Goal: Task Accomplishment & Management: Complete application form

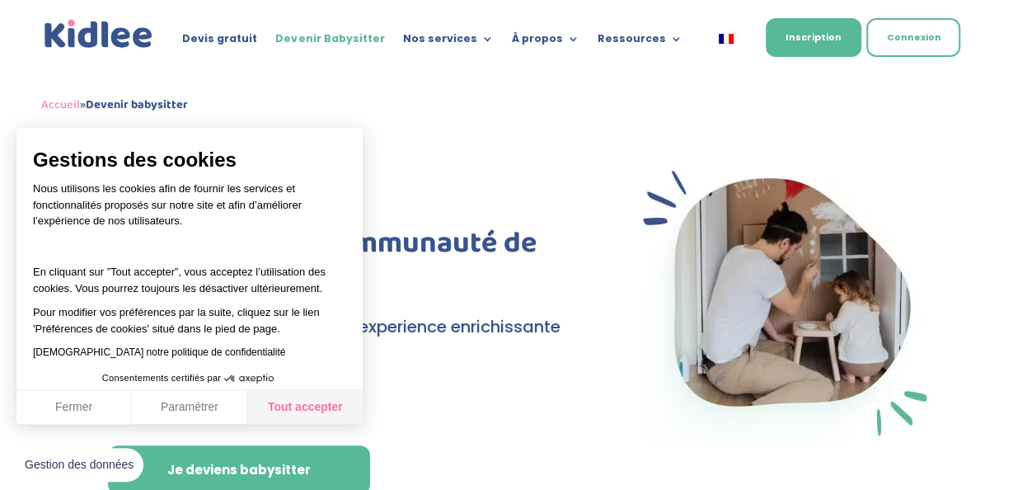
click at [312, 411] on button "Tout accepter" at bounding box center [304, 407] width 115 height 35
checkbox input "true"
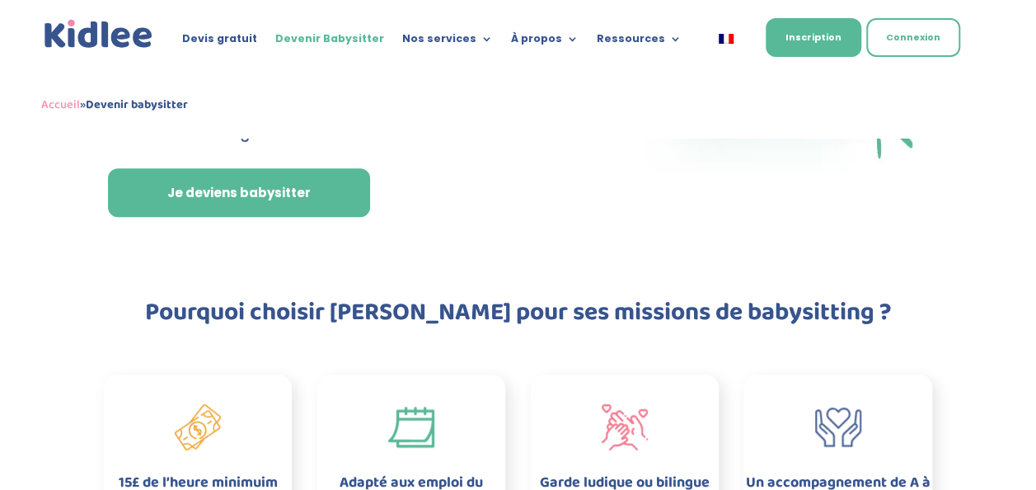
scroll to position [286, 0]
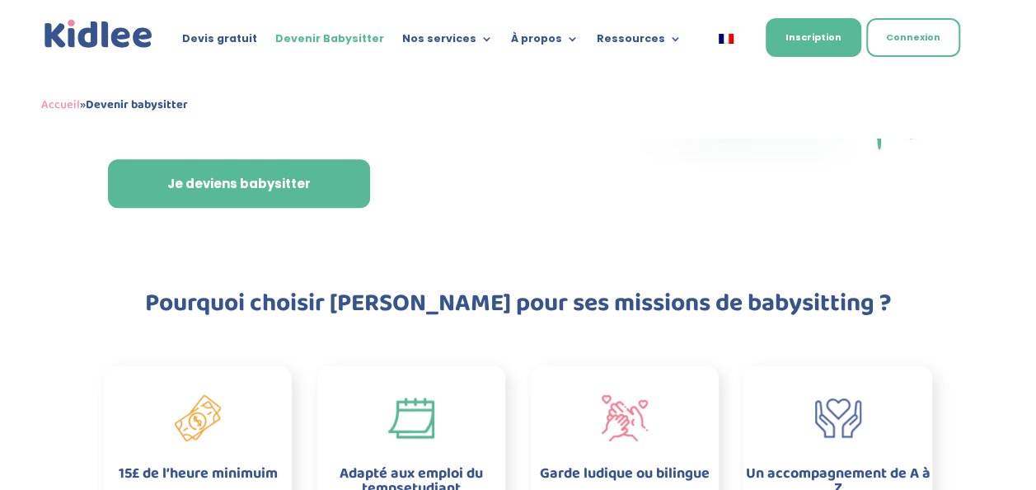
click at [1034, 7] on div "Devis gratuit Devenir Babysitter Nos services Garde ludique Aide aux devoirs La…" at bounding box center [518, 69] width 1036 height 138
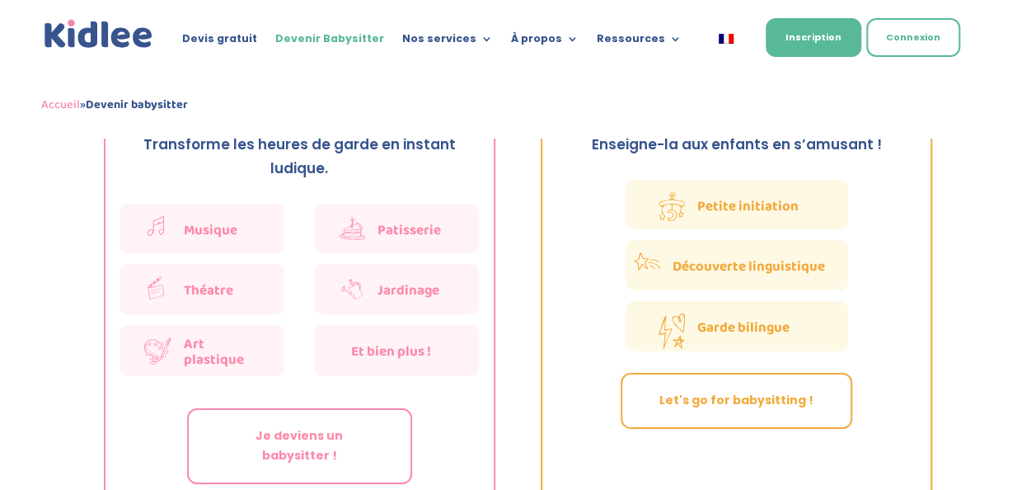
scroll to position [2780, 0]
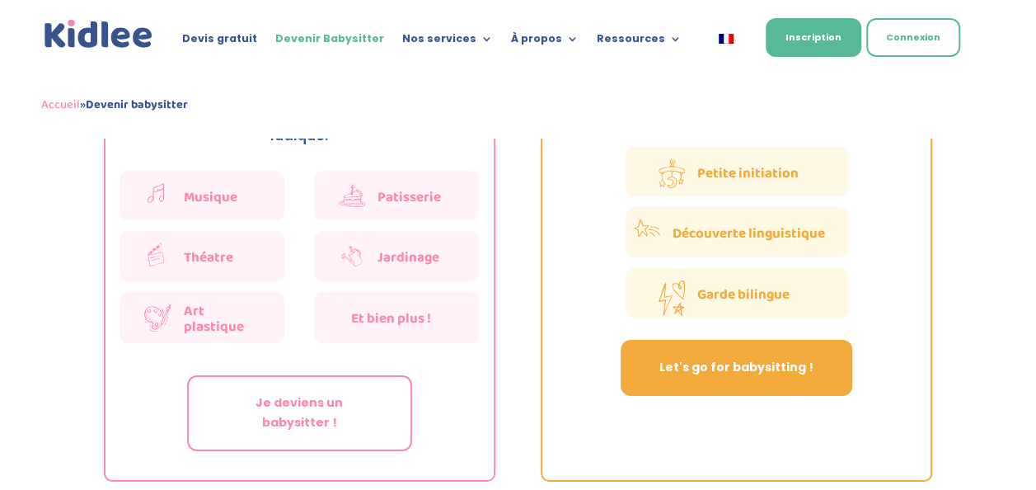
click at [809, 346] on link "Let's go for babysitting !" at bounding box center [737, 368] width 232 height 56
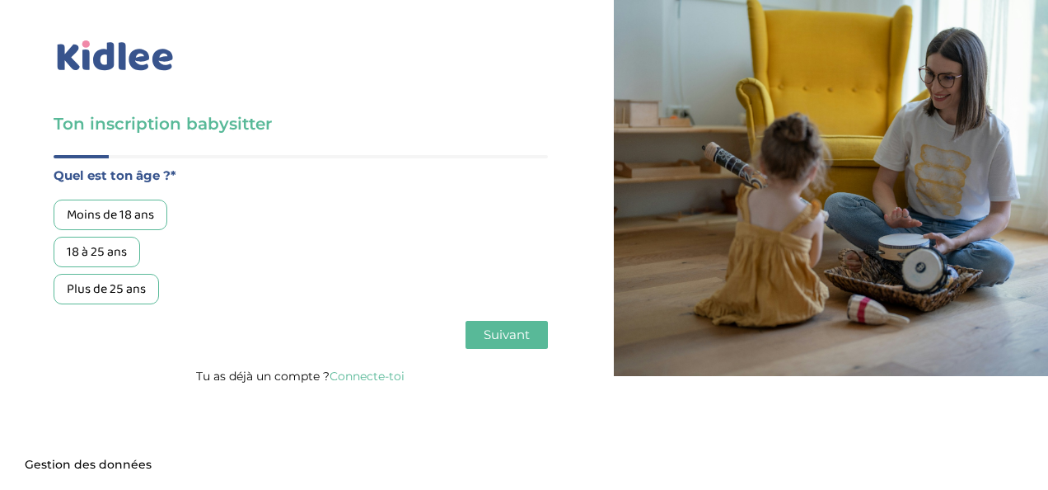
click at [143, 216] on div "Moins de 18 ans" at bounding box center [111, 214] width 114 height 30
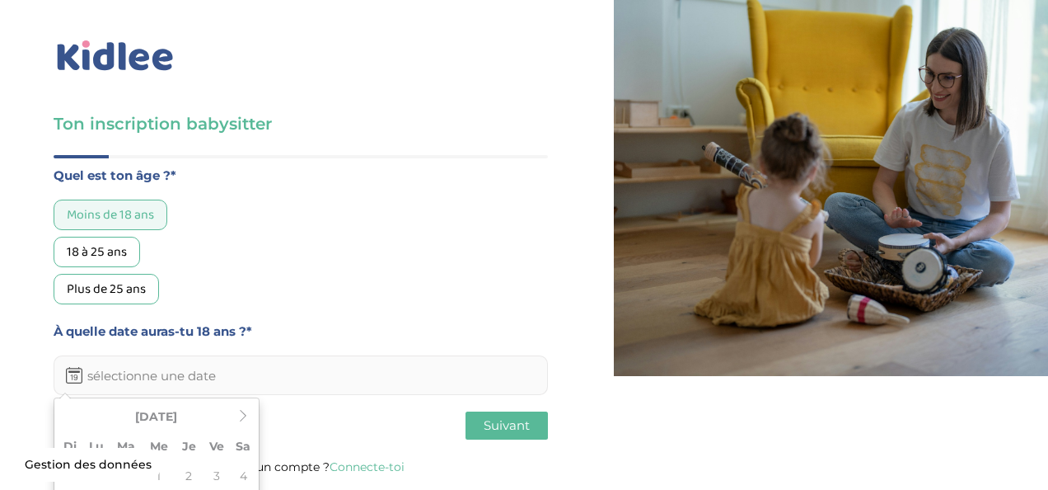
click at [275, 371] on input "text" at bounding box center [301, 375] width 494 height 40
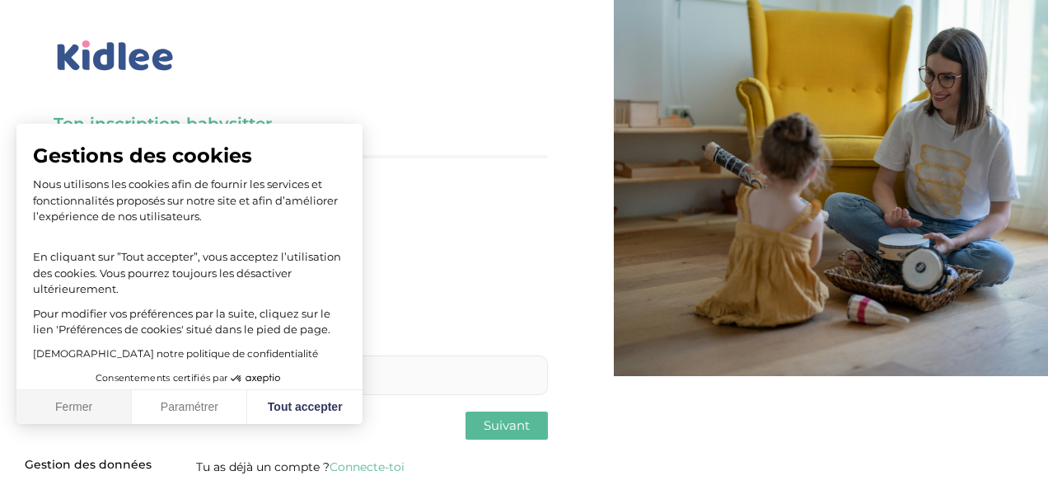
click at [92, 415] on button "Fermer" at bounding box center [73, 407] width 115 height 35
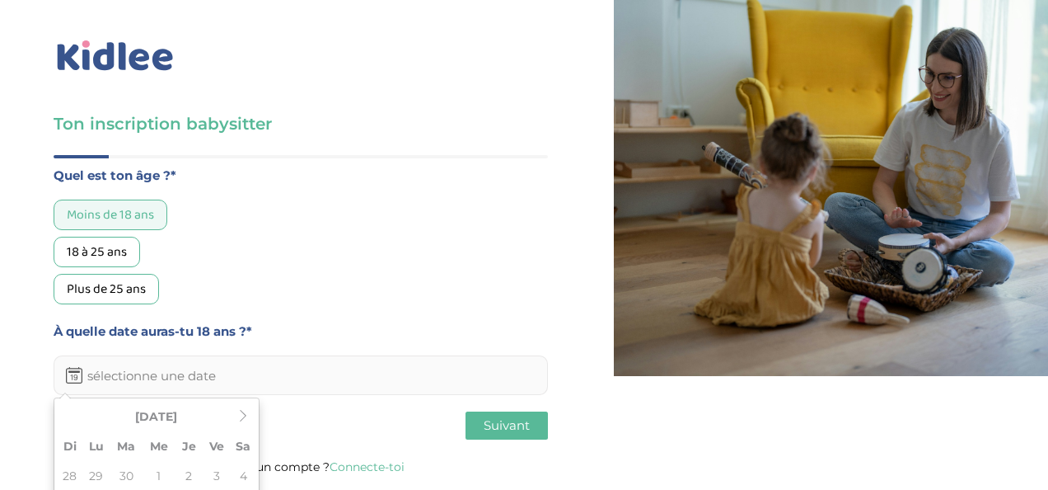
click at [293, 369] on input "text" at bounding box center [301, 375] width 494 height 40
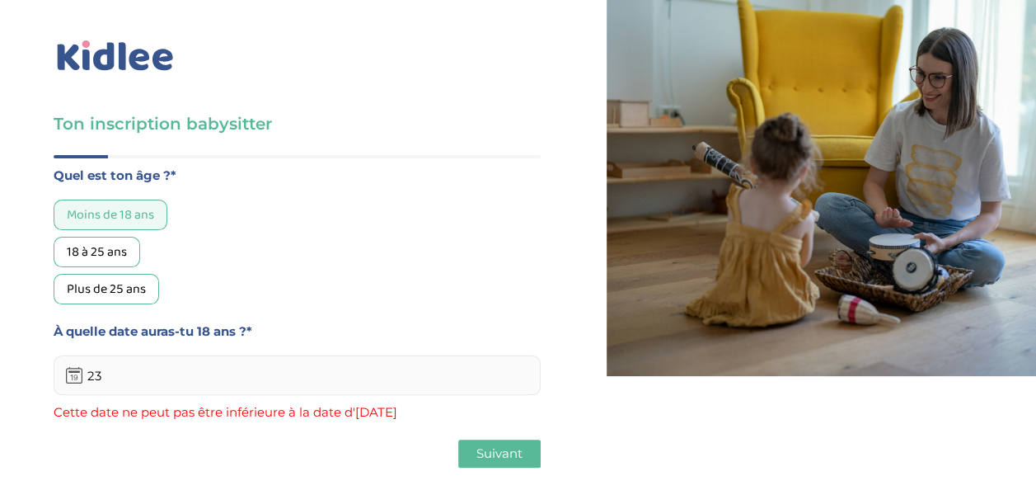
type input "2"
type input "é"
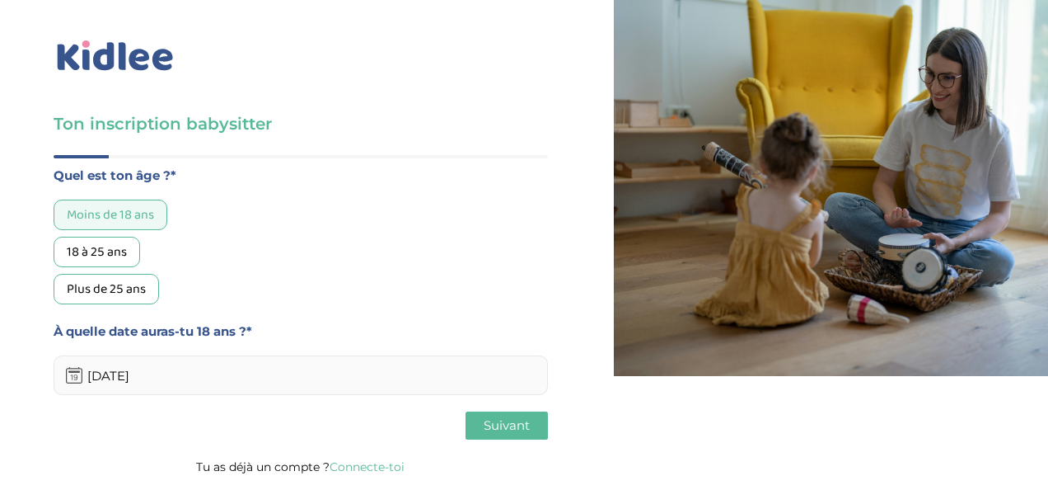
type input "22-04-2028"
click at [490, 430] on span "Suivant" at bounding box center [507, 425] width 46 height 16
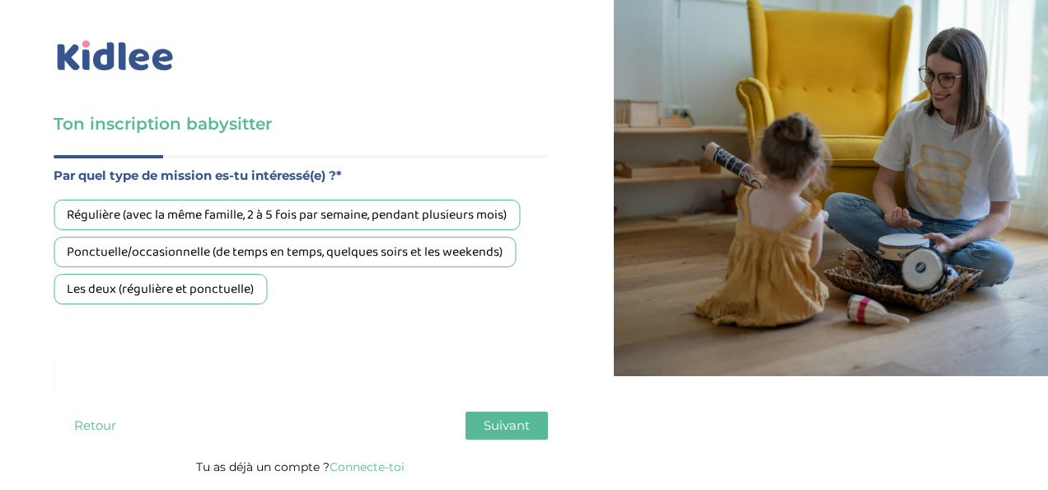
click at [242, 281] on div "Les deux (régulière et ponctuelle)" at bounding box center [160, 289] width 213 height 30
click at [502, 432] on span "Suivant" at bounding box center [507, 425] width 46 height 16
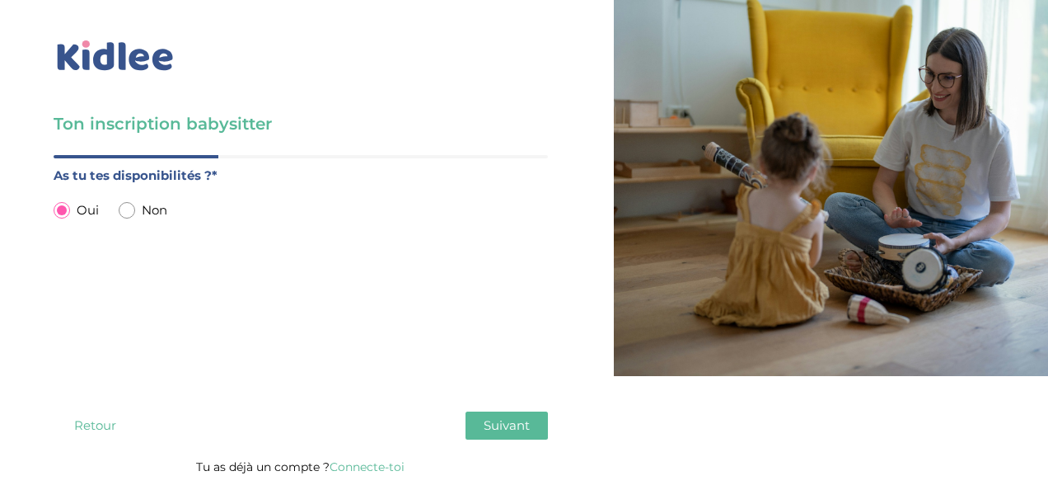
click at [63, 212] on input "radio" at bounding box center [62, 210] width 16 height 16
click at [125, 213] on input "radio" at bounding box center [127, 210] width 16 height 16
radio input "true"
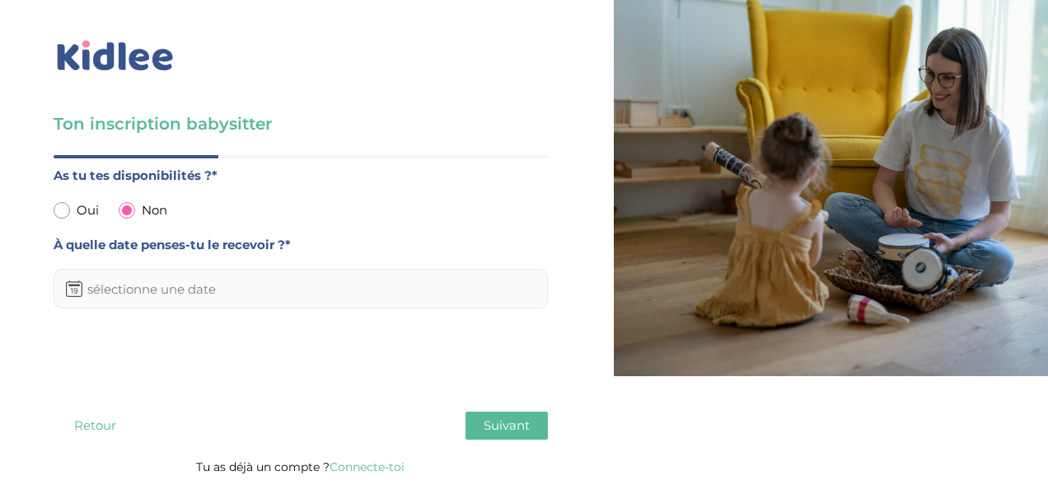
click at [62, 213] on input "radio" at bounding box center [62, 210] width 16 height 16
radio input "true"
radio input "false"
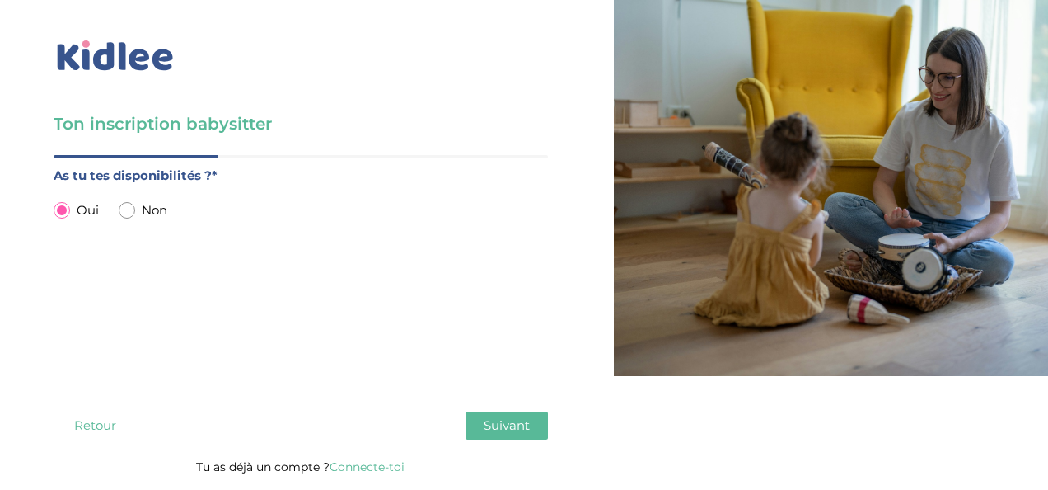
click at [499, 427] on span "Suivant" at bounding box center [507, 425] width 46 height 16
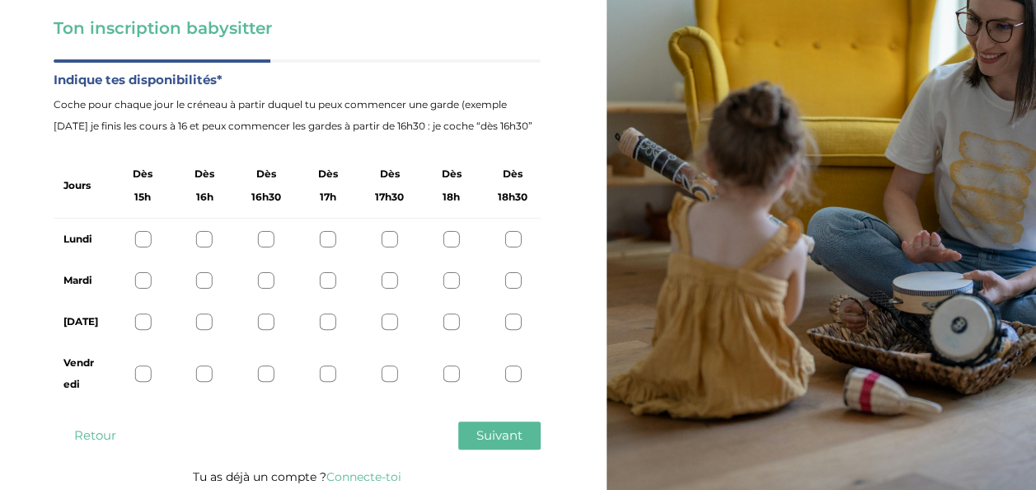
scroll to position [99, 0]
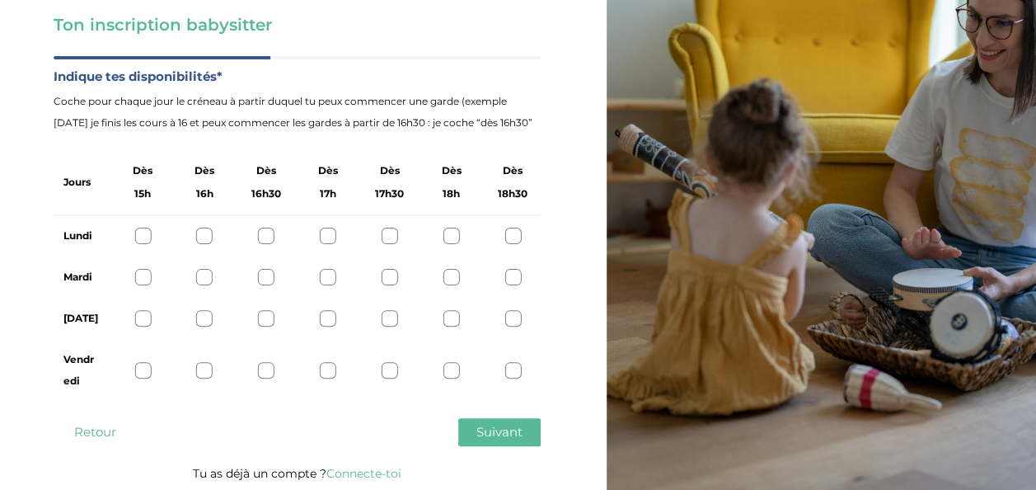
click at [449, 241] on div at bounding box center [451, 235] width 16 height 16
click at [446, 270] on div at bounding box center [451, 277] width 16 height 16
click at [446, 321] on div at bounding box center [451, 318] width 16 height 16
click at [448, 232] on icon at bounding box center [451, 236] width 12 height 12
click at [447, 307] on div "Jeudi" at bounding box center [297, 317] width 487 height 41
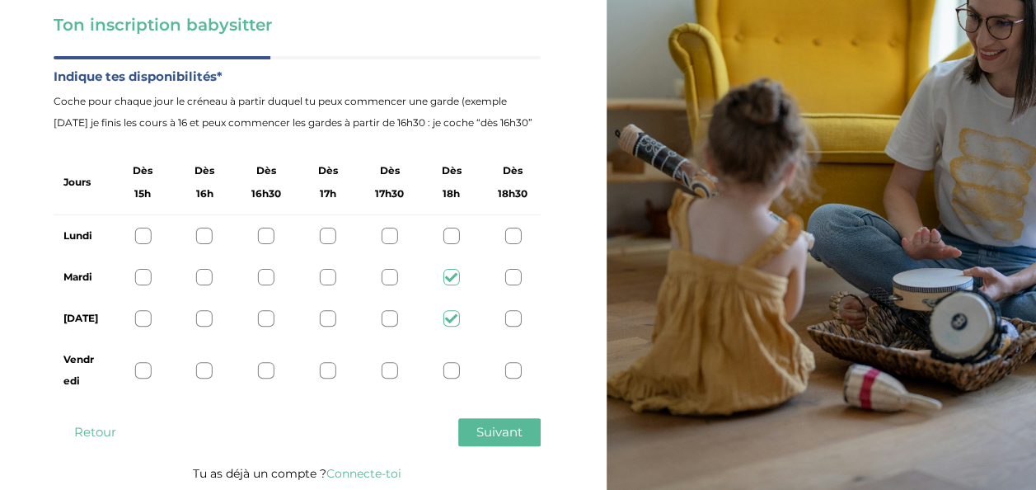
click at [447, 320] on icon at bounding box center [451, 318] width 12 height 12
click at [479, 427] on span "Suivant" at bounding box center [499, 432] width 46 height 16
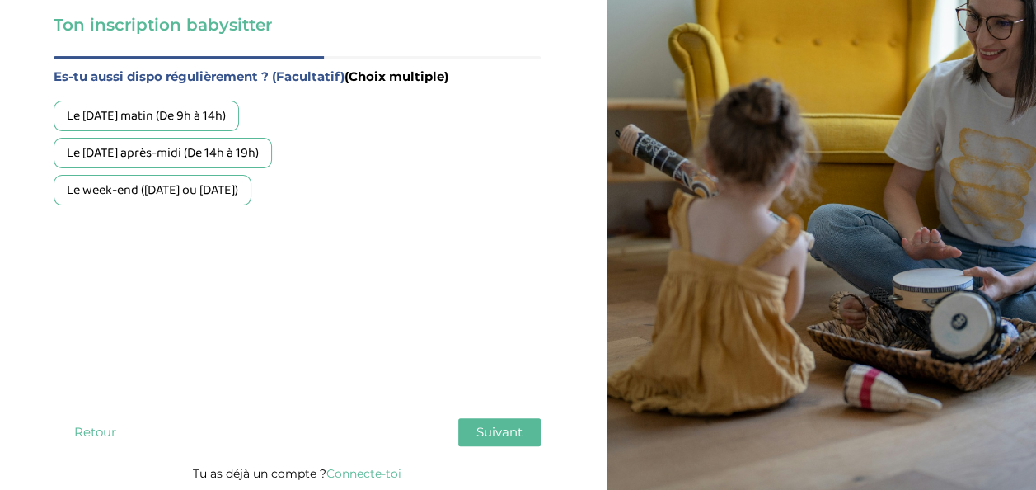
click at [126, 158] on div "Le mercredi après-midi (De 14h à 19h)" at bounding box center [163, 153] width 218 height 30
click at [123, 194] on div "Le week-end (samedi ou dimanche)" at bounding box center [153, 190] width 198 height 30
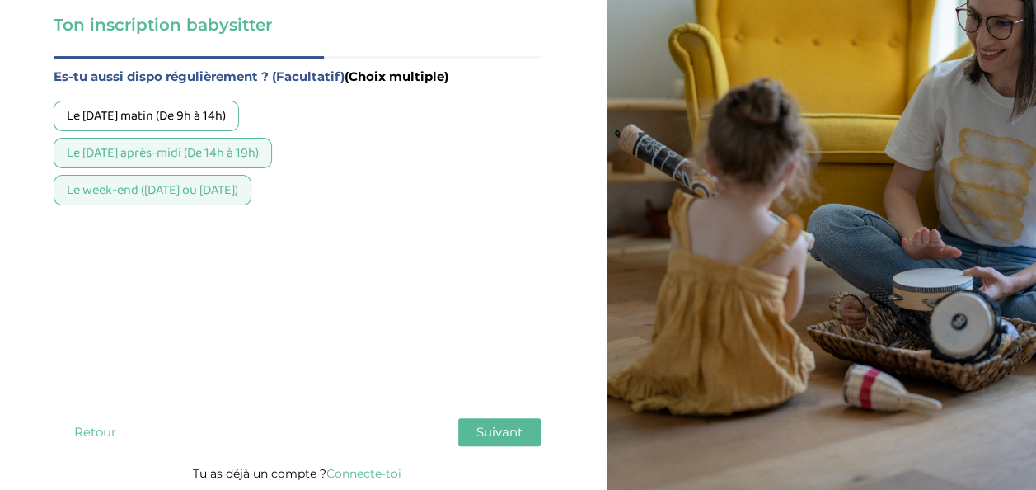
click at [474, 437] on button "Suivant" at bounding box center [499, 432] width 82 height 28
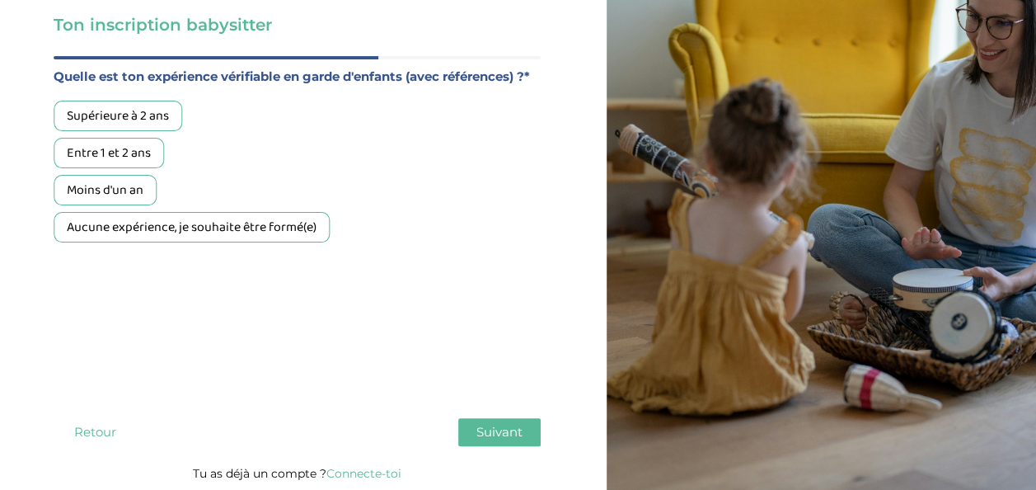
click at [260, 224] on div "Aucune expérience, je souhaite être formé(e)" at bounding box center [192, 227] width 276 height 30
click at [523, 437] on button "Suivant" at bounding box center [499, 432] width 82 height 28
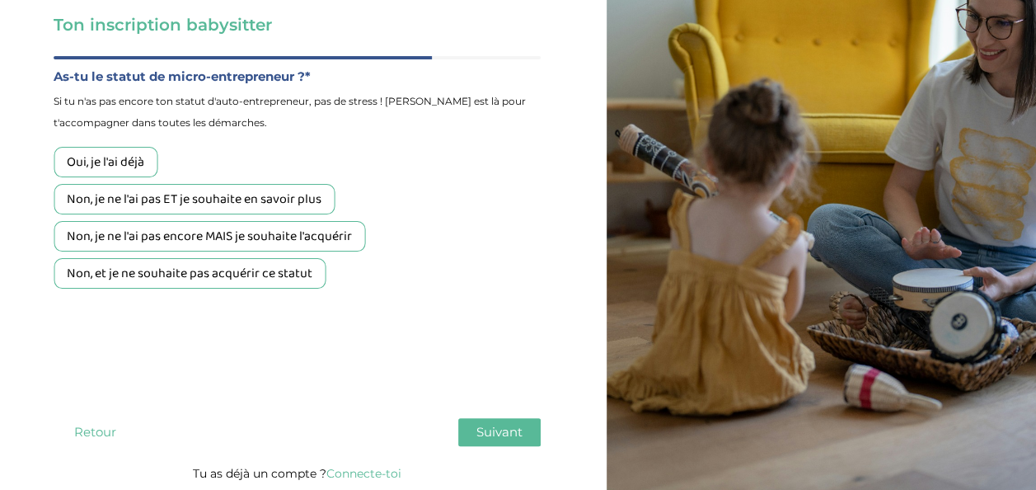
click at [285, 206] on div "Non, je ne l'ai pas ET je souhaite en savoir plus" at bounding box center [194, 199] width 281 height 30
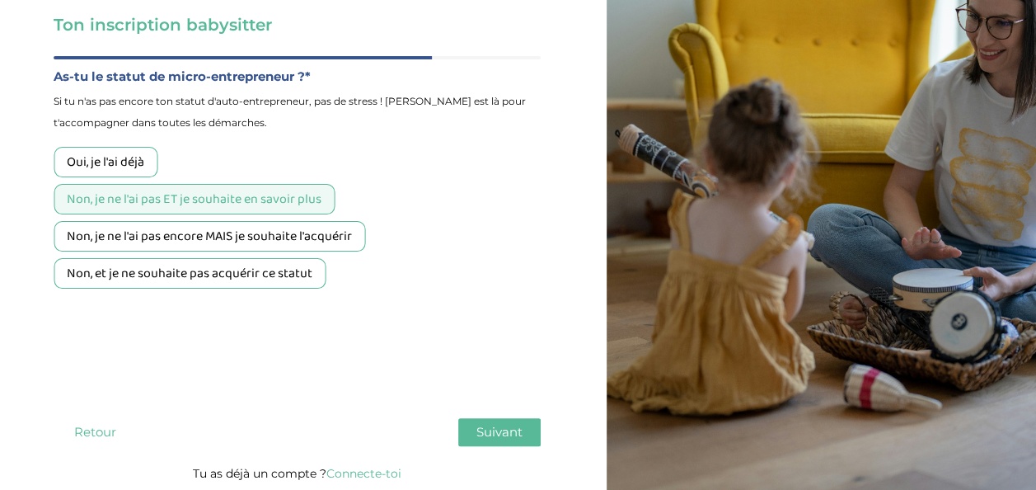
click at [491, 428] on span "Suivant" at bounding box center [499, 432] width 46 height 16
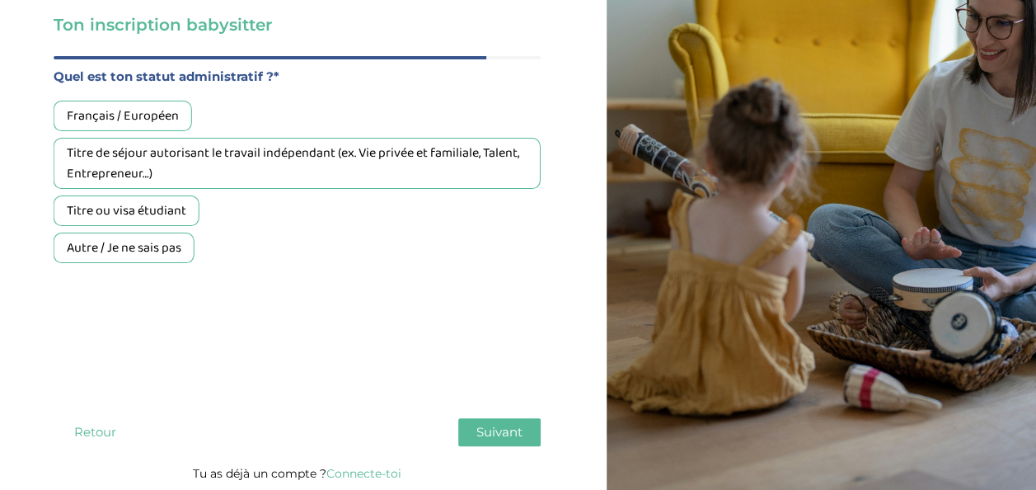
click at [138, 120] on div "Français / Européen" at bounding box center [123, 116] width 138 height 30
click at [507, 445] on button "Suivant" at bounding box center [499, 432] width 82 height 28
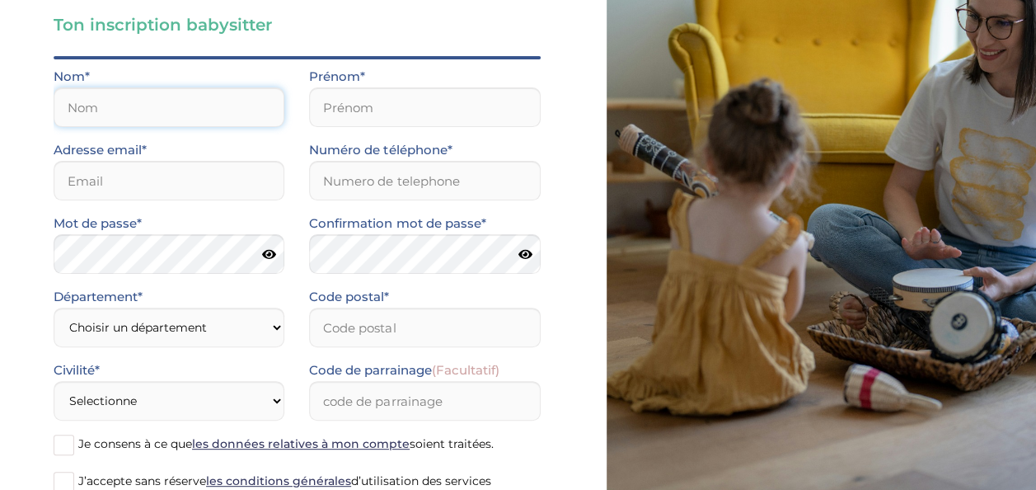
click at [127, 108] on input "text" at bounding box center [169, 107] width 231 height 40
type input "l"
type input "LOUNNACI"
click at [367, 89] on input "text" at bounding box center [424, 107] width 231 height 40
type input "Inès"
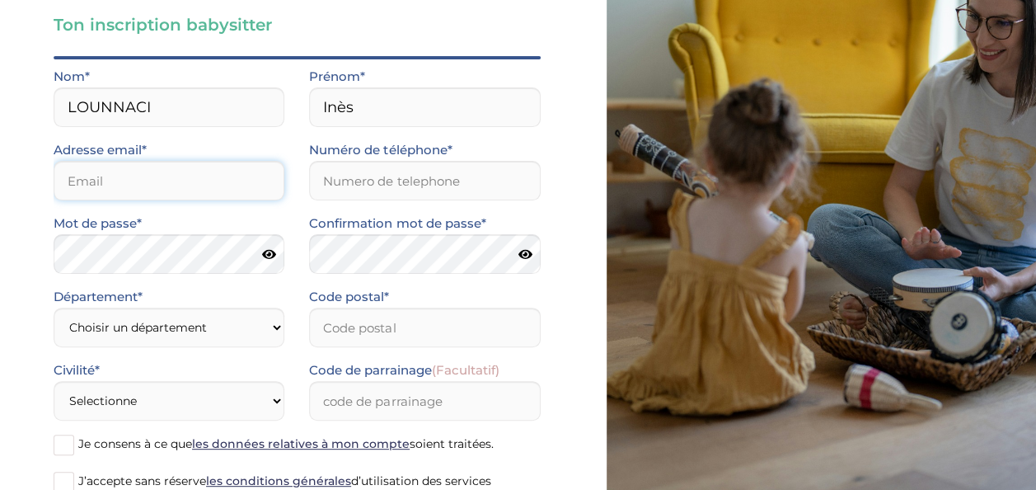
click at [232, 171] on input "email" at bounding box center [169, 181] width 231 height 40
type input "lounnaciines@gmail.com"
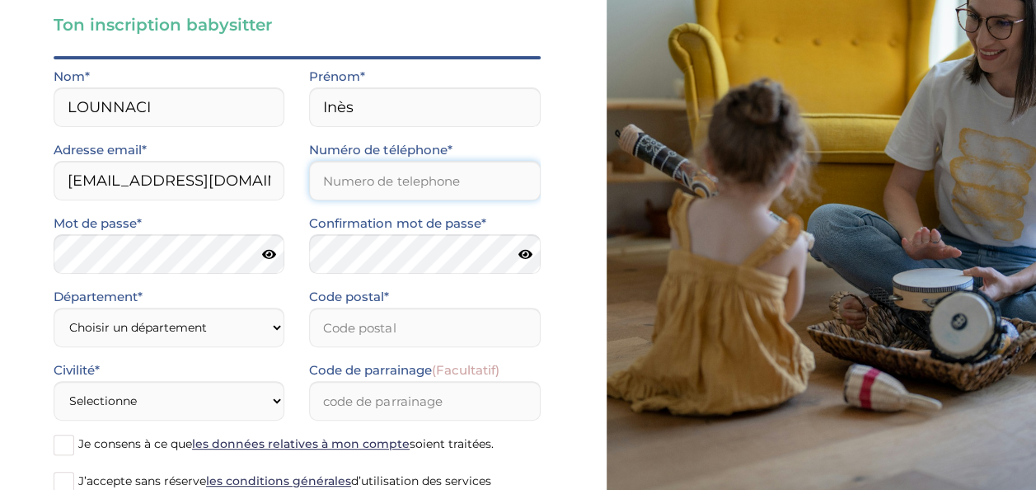
click at [405, 184] on input "Numéro de téléphone*" at bounding box center [424, 181] width 231 height 40
type input "0662989181"
click at [262, 249] on icon at bounding box center [269, 254] width 14 height 12
click at [522, 253] on icon at bounding box center [525, 254] width 14 height 12
click at [274, 324] on select "Choisir un département Paris (75) Hauts-de-Seine (92) Yvelines (78) Val-de-Marn…" at bounding box center [169, 327] width 231 height 40
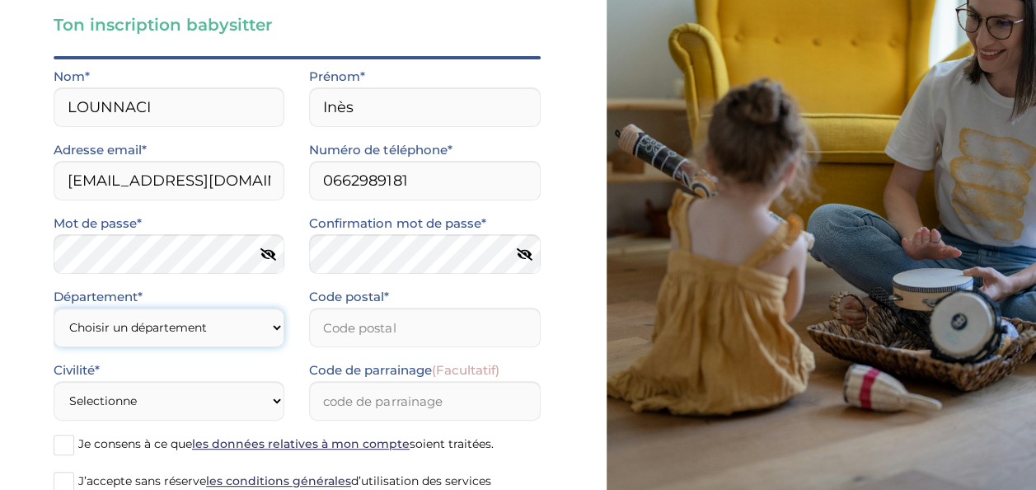
select select "95"
click at [54, 307] on select "Choisir un département Paris (75) Hauts-de-Seine (92) Yvelines (78) Val-de-Marn…" at bounding box center [169, 327] width 231 height 40
type input "-1"
click at [518, 333] on input "-1" at bounding box center [424, 327] width 231 height 40
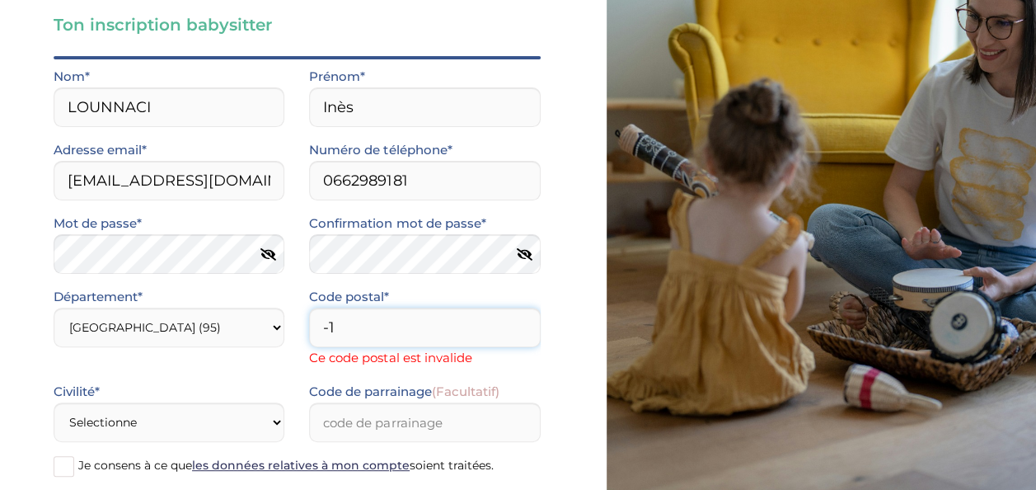
click at [452, 338] on input "-1" at bounding box center [424, 327] width 231 height 40
type input "95100"
click at [590, 401] on div "Ton inscription babysitter Merci de vérifier que tous les champs sont remplis a…" at bounding box center [297, 269] width 619 height 736
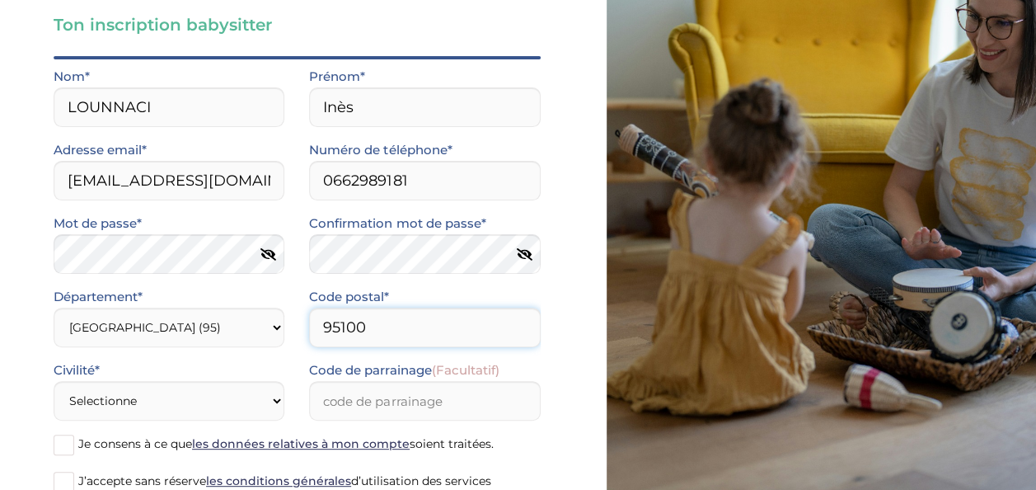
click at [485, 310] on input "95100" at bounding box center [424, 327] width 231 height 40
click at [546, 354] on div "Ton inscription babysitter Merci de vérifier que tous les champs sont remplis a…" at bounding box center [297, 258] width 619 height 714
click at [272, 402] on select "Selectionne Mr Mme" at bounding box center [169, 401] width 231 height 40
select select "1"
click at [54, 381] on select "Selectionne Mr Mme" at bounding box center [169, 401] width 231 height 40
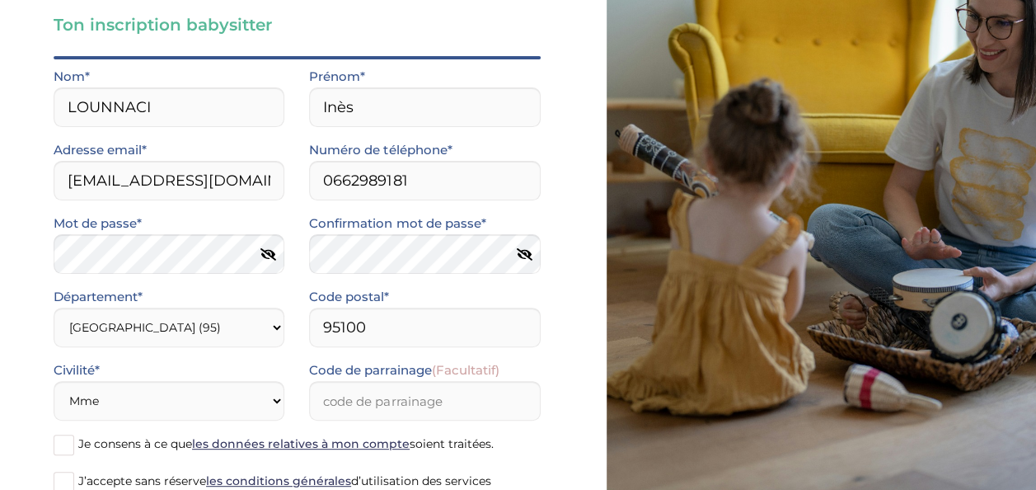
click at [66, 444] on span at bounding box center [64, 444] width 21 height 21
click at [0, 0] on input "Je consens à ce que les données relatives à mon compte soient traitées." at bounding box center [0, 0] width 0 height 0
click at [73, 476] on span at bounding box center [64, 481] width 21 height 21
click at [0, 0] on input "J’accepte sans réserve les conditions générales d’utilisation des services KIDL…" at bounding box center [0, 0] width 0 height 0
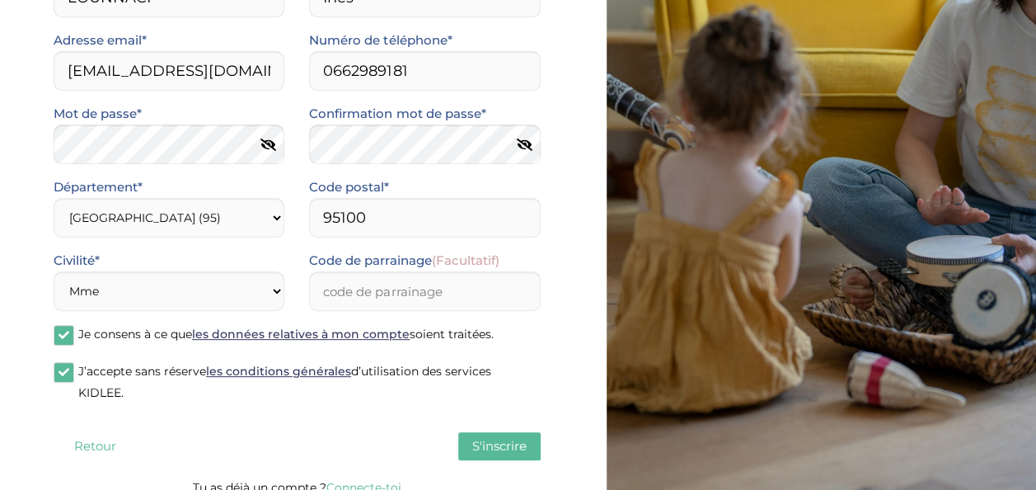
scroll to position [225, 0]
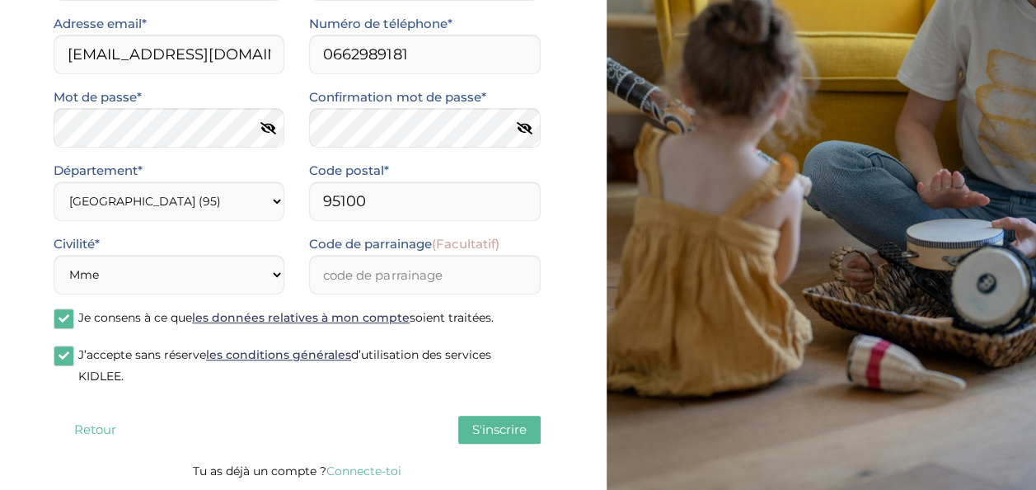
click at [63, 361] on span at bounding box center [64, 355] width 21 height 21
click at [0, 0] on input "J’accepte sans réserve les conditions générales d’utilisation des services KIDL…" at bounding box center [0, 0] width 0 height 0
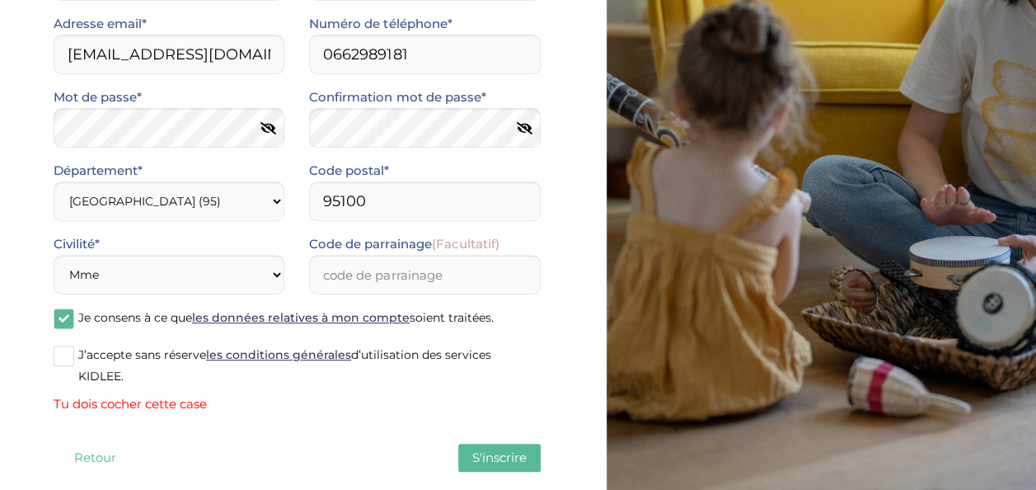
scroll to position [253, 0]
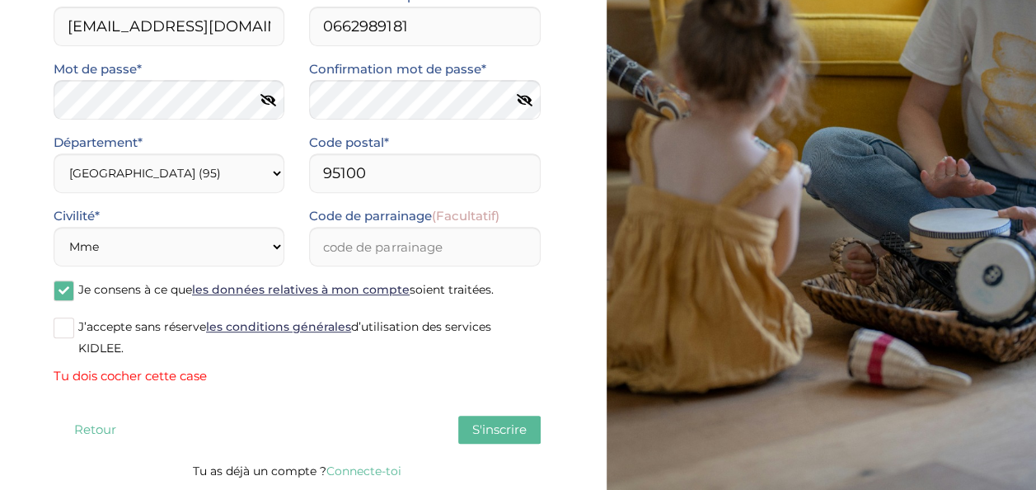
click at [63, 296] on span at bounding box center [64, 290] width 21 height 21
click at [0, 0] on input "Je consens à ce que les données relatives à mon compte soient traitées." at bounding box center [0, 0] width 0 height 0
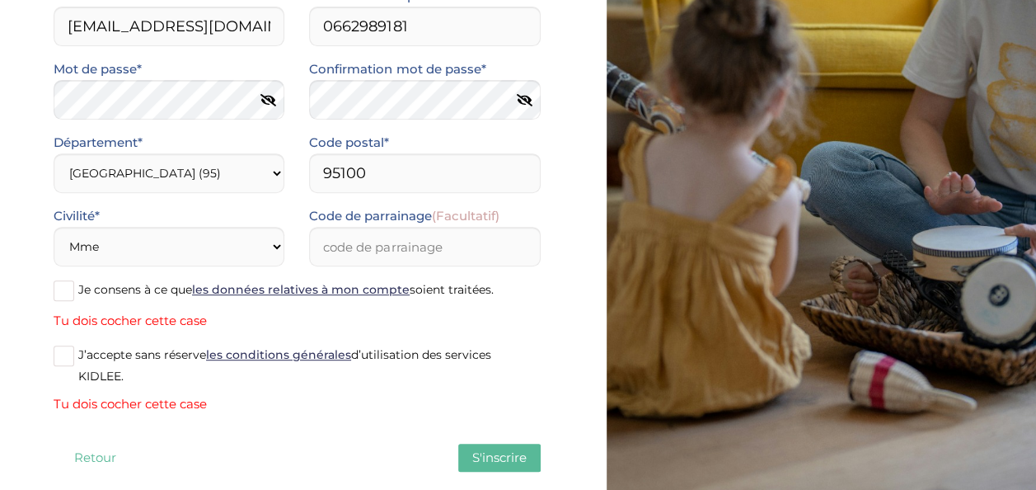
scroll to position [281, 0]
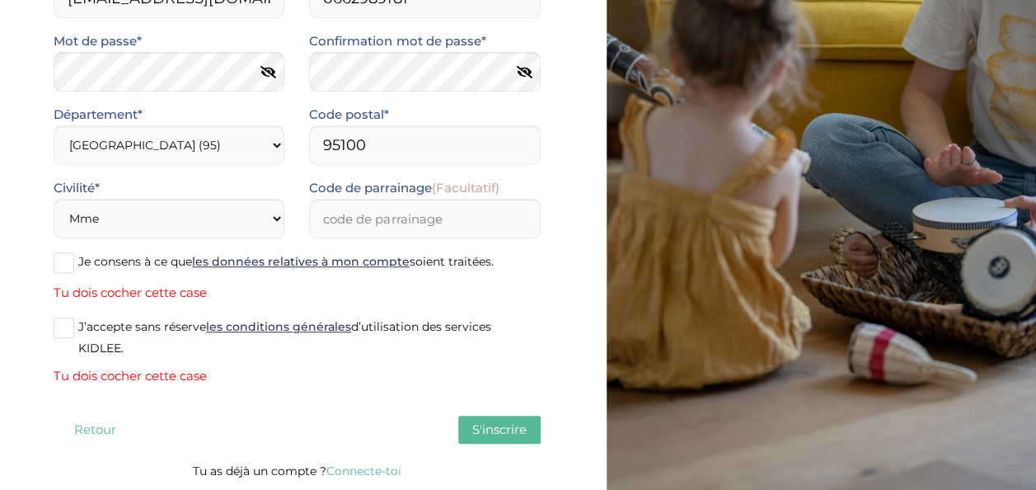
click at [61, 260] on span at bounding box center [64, 262] width 21 height 21
click at [0, 0] on input "Je consens à ce que les données relatives à mon compte soient traitées." at bounding box center [0, 0] width 0 height 0
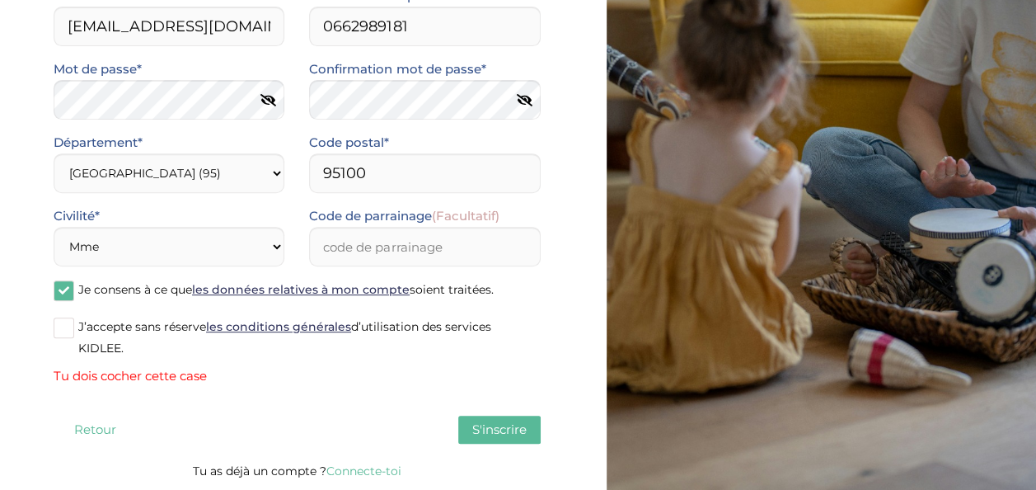
click at [55, 339] on label "J’accepte sans réserve les conditions générales d’utilisation des services KIDL…" at bounding box center [297, 337] width 487 height 43
click at [0, 0] on input "J’accepte sans réserve les conditions générales d’utilisation des services KIDL…" at bounding box center [0, 0] width 0 height 0
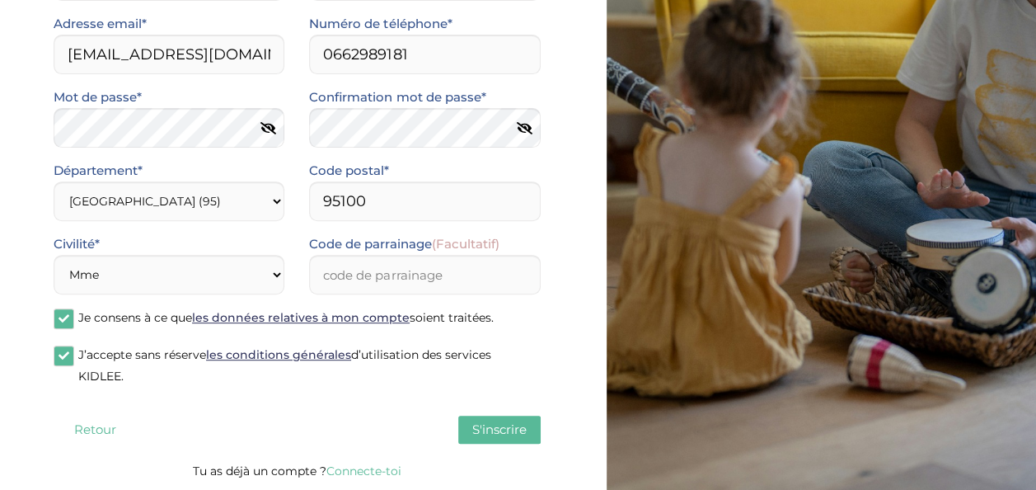
scroll to position [225, 0]
click at [494, 431] on span "S'inscrire" at bounding box center [499, 429] width 54 height 16
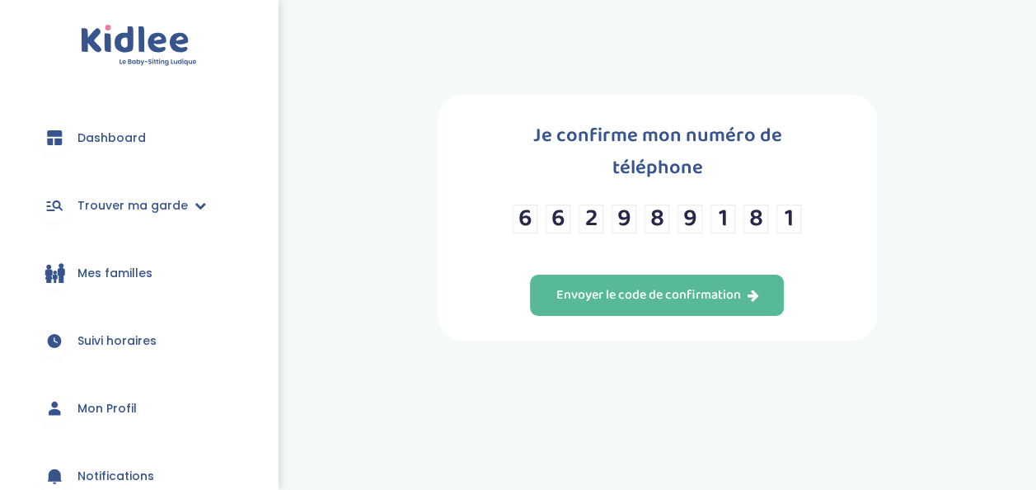
click at [137, 137] on span "Dashboard" at bounding box center [111, 137] width 68 height 17
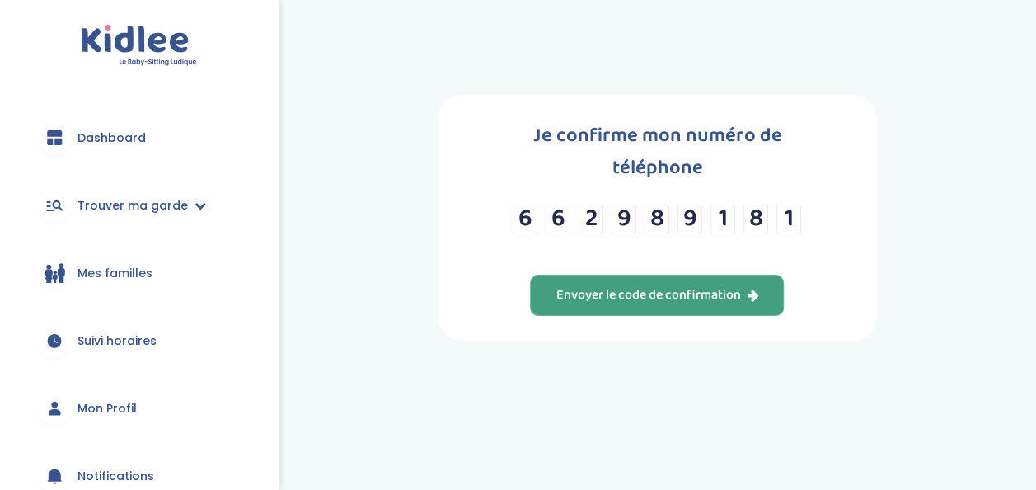
click at [653, 274] on button "Envoyer le code de confirmation" at bounding box center [657, 294] width 254 height 41
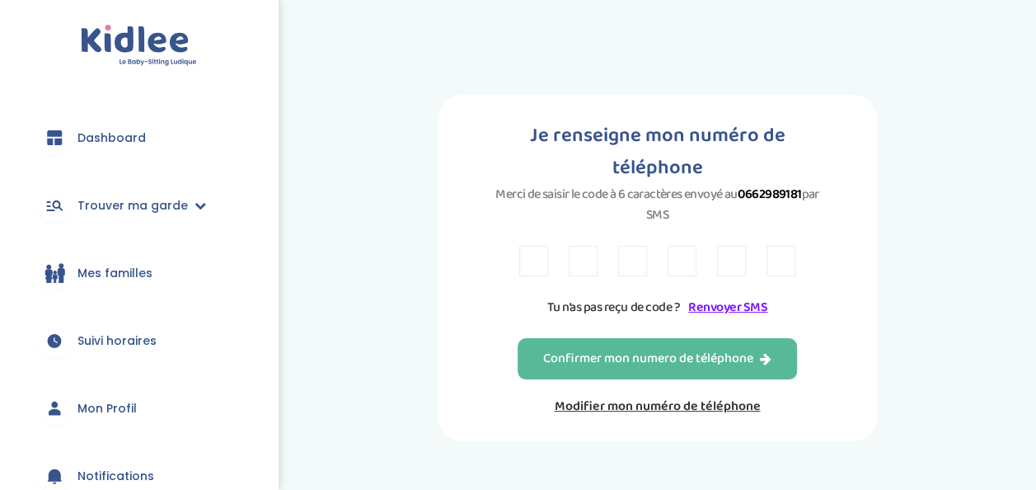
click at [158, 336] on link "Suivi horaires" at bounding box center [139, 340] width 228 height 59
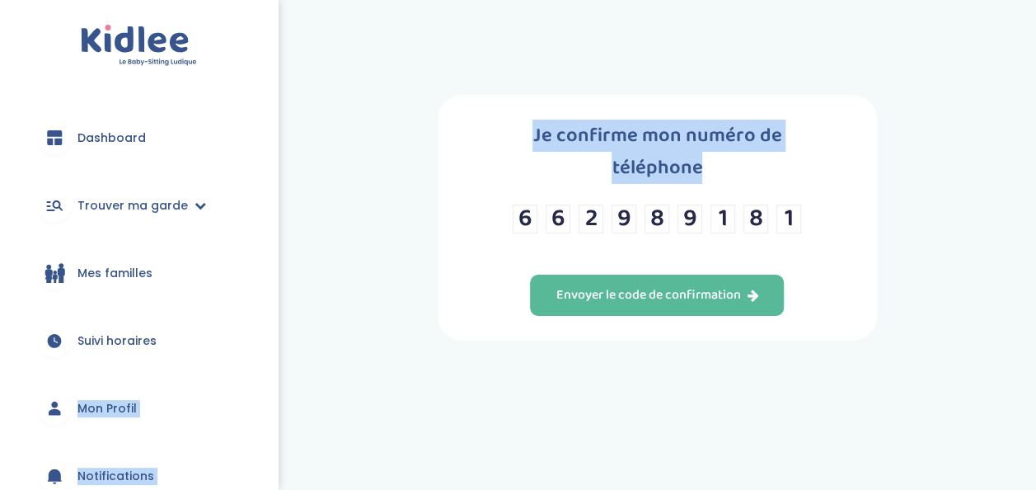
drag, startPoint x: 276, startPoint y: 315, endPoint x: 275, endPoint y: 331, distance: 16.5
click at [275, 331] on div "trouver ma garde Dashboard Mon profil Mes famille Mes documents Dashboard Trouv…" at bounding box center [518, 288] width 1036 height 577
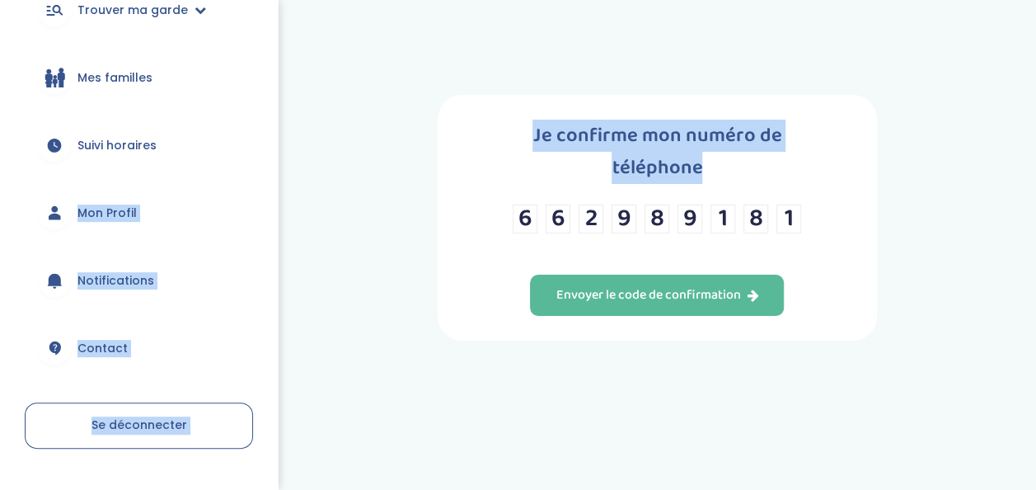
scroll to position [236, 0]
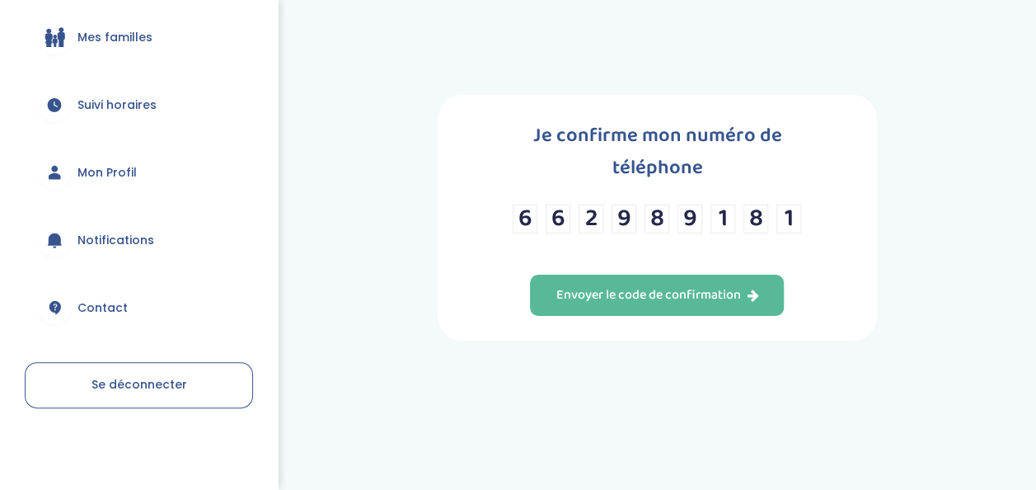
click at [382, 396] on div "trouver ma garde Dashboard Mon profil Mes famille Mes documents Dashboard Trouv…" at bounding box center [518, 288] width 1036 height 577
